Goal: Transaction & Acquisition: Purchase product/service

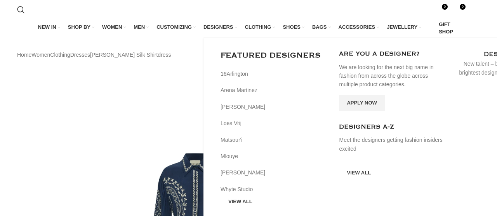
click at [225, 30] on span "DESIGNERS" at bounding box center [218, 27] width 30 height 7
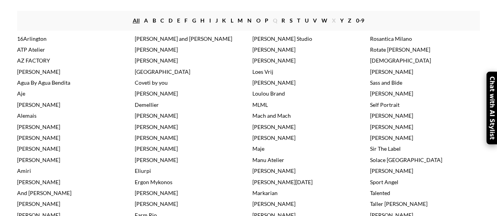
scroll to position [134, 0]
click at [32, 119] on link "Alemais" at bounding box center [26, 116] width 19 height 7
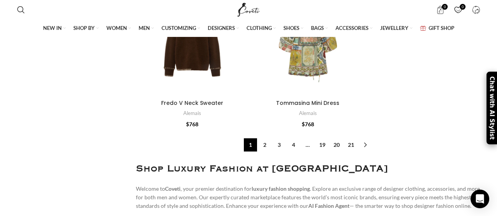
scroll to position [2771, 0]
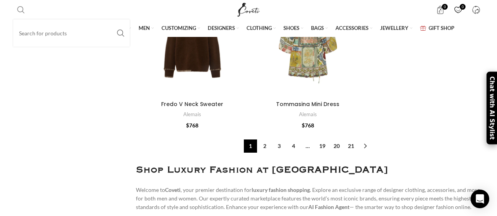
click at [20, 9] on span "Search" at bounding box center [21, 10] width 8 height 8
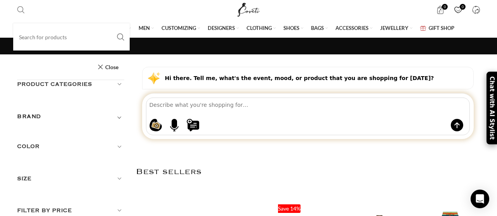
click at [20, 11] on span "Search" at bounding box center [21, 10] width 8 height 8
click at [29, 35] on input "Search" at bounding box center [71, 36] width 116 height 27
paste input "oceane silk shirtdress"
type input "oceane silk shirtdress"
click at [112, 23] on button "Search" at bounding box center [121, 36] width 18 height 27
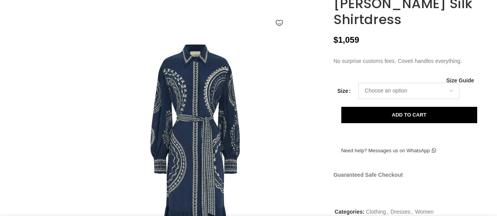
click at [372, 99] on select "Choose an option 4 UK 6 UK 8 UK 10 UK 12 UK 14 UK 16 UK" at bounding box center [408, 91] width 101 height 16
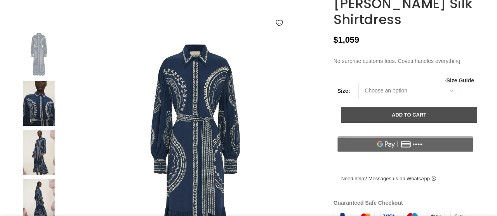
click at [370, 123] on button "Add to cart" at bounding box center [409, 115] width 136 height 16
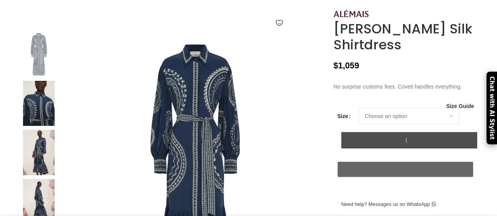
select select "12-uk"
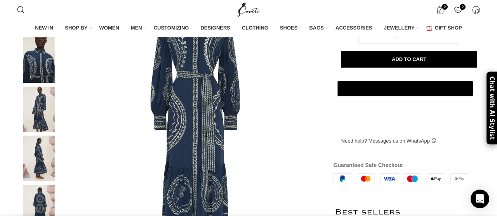
scroll to position [111, 0]
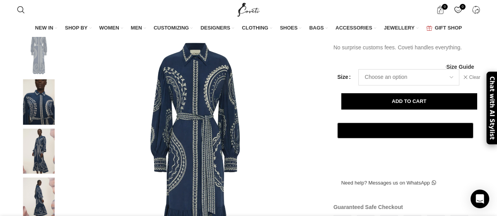
click at [375, 85] on select "Choose an option 4 UK 6 UK 8 UK 10 UK 12 UK 14 UK 16 UK" at bounding box center [408, 77] width 101 height 16
select select "10-uk"
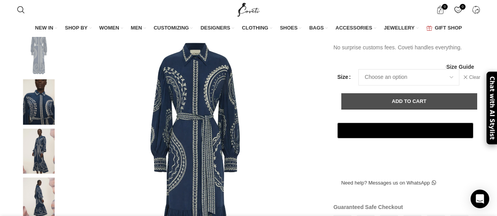
select select "10-uk"
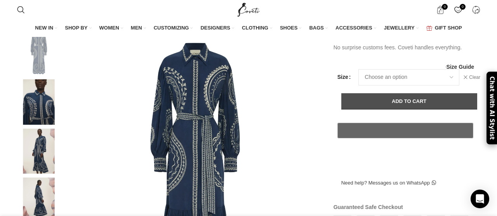
click at [369, 109] on button "Add to cart" at bounding box center [409, 101] width 136 height 16
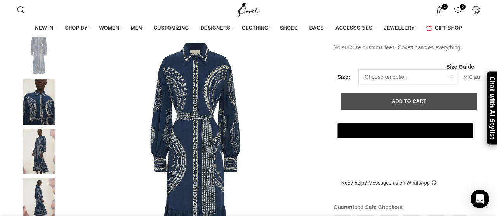
scroll to position [0, 163]
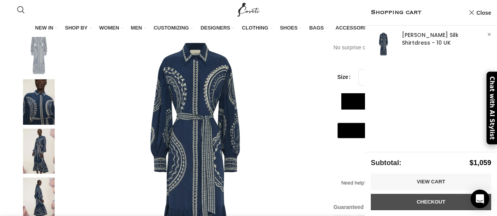
click at [382, 202] on link "Checkout" at bounding box center [431, 202] width 120 height 16
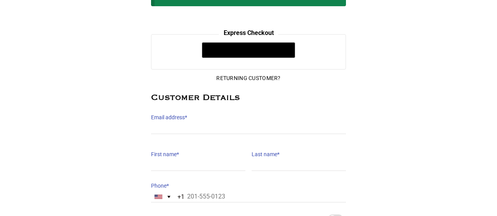
scroll to position [93, 0]
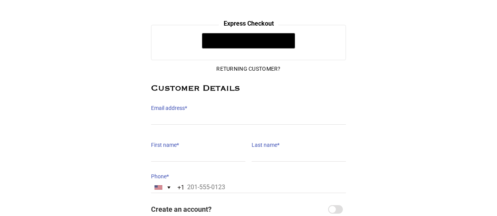
click at [224, 113] on label "Email address *" at bounding box center [248, 107] width 195 height 11
click at [224, 113] on input "Email address *" at bounding box center [248, 118] width 195 height 11
click at [224, 113] on label "Email address *" at bounding box center [248, 107] width 195 height 11
click at [224, 113] on input "Email address *" at bounding box center [248, 118] width 195 height 11
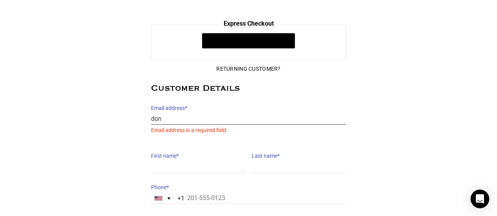
type input "donna@thedressroom.co.nz"
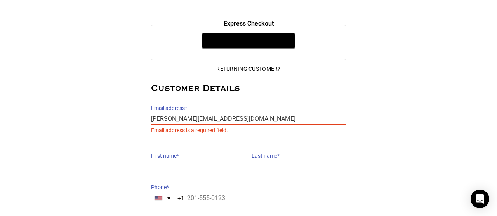
type input "Donna"
type input "Brooke"
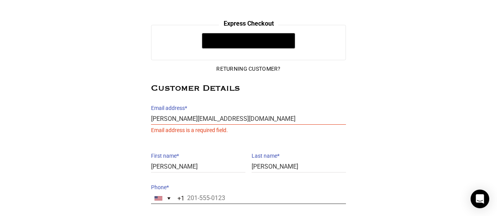
type input "+61 2 1022 3535"
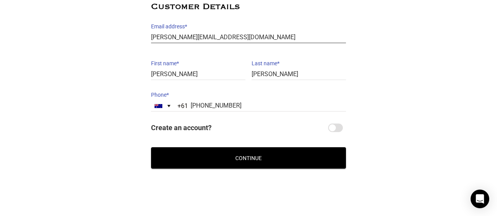
scroll to position [175, 0]
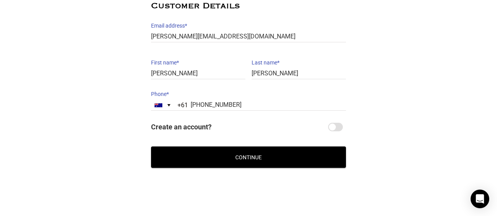
click at [260, 155] on button "Continue" at bounding box center [248, 156] width 195 height 21
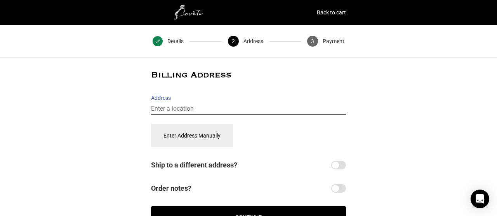
click at [222, 111] on input "Address" at bounding box center [248, 108] width 195 height 11
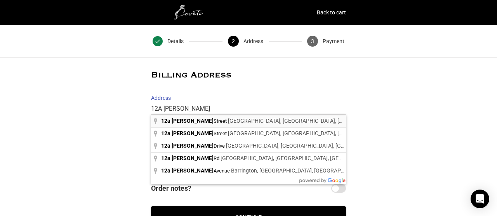
type input "12a Teed Street, Newmarket, Auckland, New Zealand"
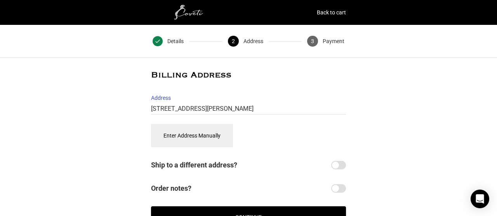
select select "NZ"
type input "12 Teed Street"
type input "12 Teed St, Newmarket, Auckland"
type input "Auckland"
type input "1023"
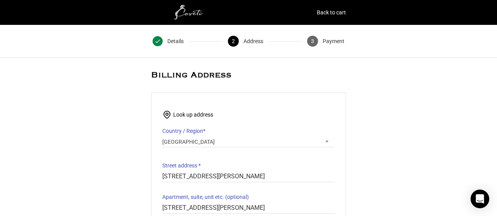
select select "AUK"
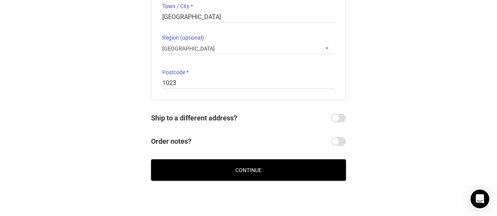
scroll to position [227, 0]
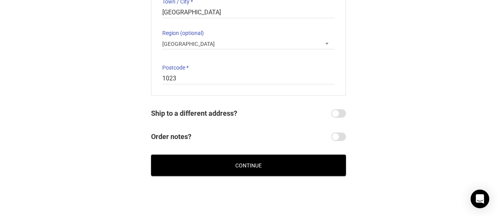
click at [245, 166] on button "Continue" at bounding box center [248, 164] width 195 height 21
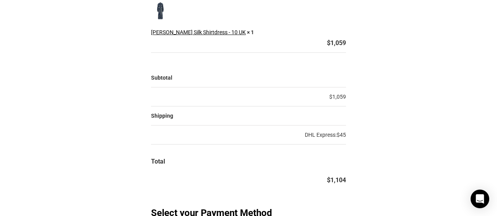
scroll to position [118, 0]
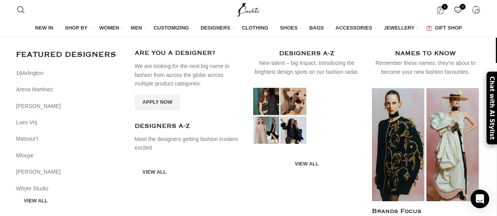
click at [215, 26] on span "DESIGNERS" at bounding box center [215, 27] width 30 height 7
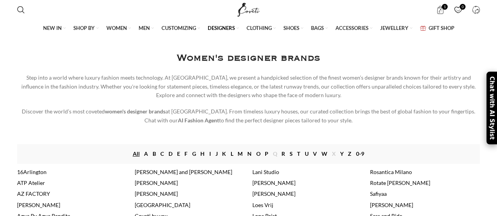
click at [348, 158] on link "Z" at bounding box center [349, 153] width 3 height 9
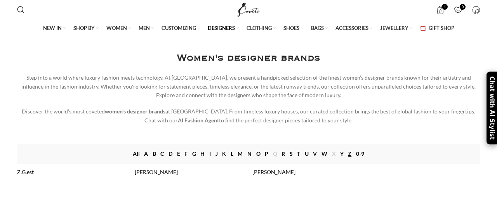
click at [160, 173] on link "[PERSON_NAME]" at bounding box center [156, 171] width 43 height 7
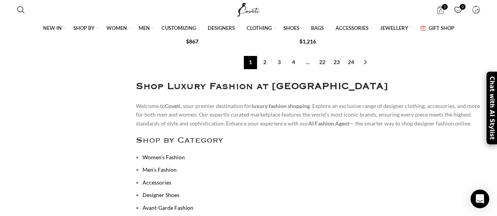
scroll to position [2831, 0]
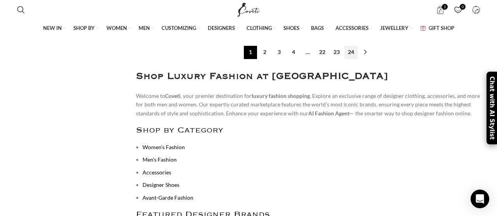
click at [348, 58] on link "24" at bounding box center [350, 52] width 13 height 13
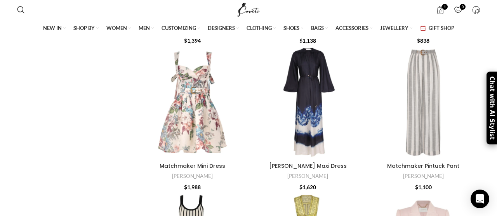
scroll to position [1516, 0]
click at [356, 102] on div at bounding box center [359, 103] width 12 height 12
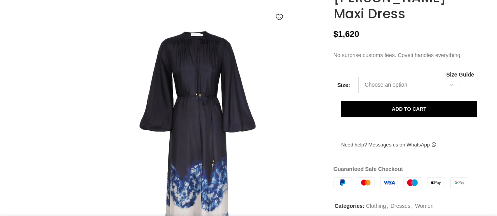
click at [397, 93] on select "Choose an option 6 UK 8 UK 10 [GEOGRAPHIC_DATA] 12 [GEOGRAPHIC_DATA] 14 [GEOGRA…" at bounding box center [408, 85] width 101 height 16
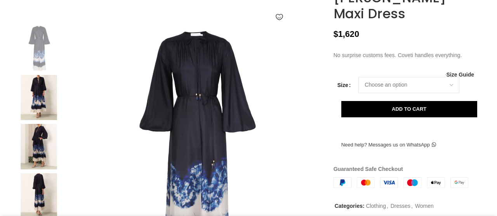
click at [40, 168] on img at bounding box center [38, 146] width 47 height 45
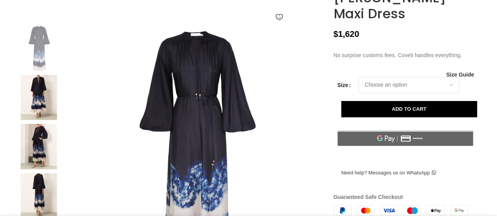
click at [40, 118] on img at bounding box center [38, 97] width 47 height 45
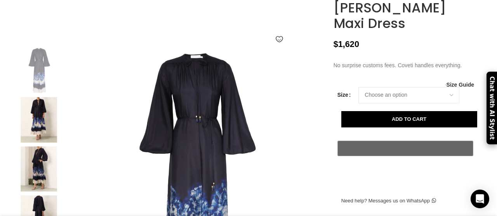
scroll to position [0, 136]
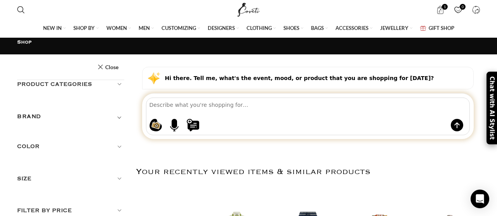
scroll to position [1524, 0]
